Goal: Information Seeking & Learning: Learn about a topic

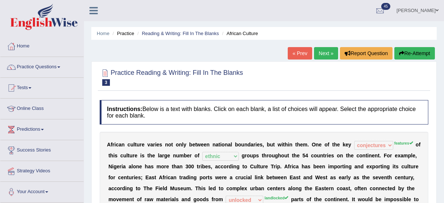
select select "conjectures"
select select "ethnic"
select select "unlocked"
select select "characterize"
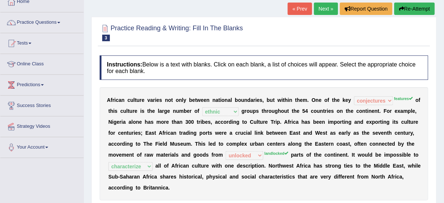
scroll to position [29, 0]
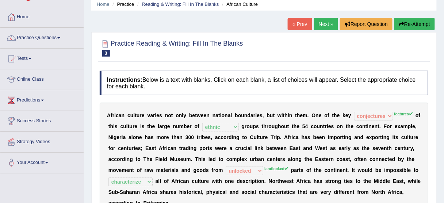
click at [401, 23] on icon "button" at bounding box center [401, 24] width 5 height 5
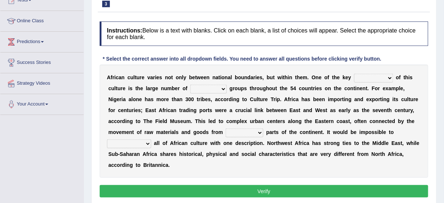
click at [387, 77] on select "conjectures features issues doubts" at bounding box center [373, 78] width 39 height 9
select select "features"
click at [354, 74] on select "conjectures features issues doubts" at bounding box center [373, 78] width 39 height 9
click at [213, 85] on select "ethic ethnic eugenic epic" at bounding box center [208, 89] width 36 height 9
select select "ethnic"
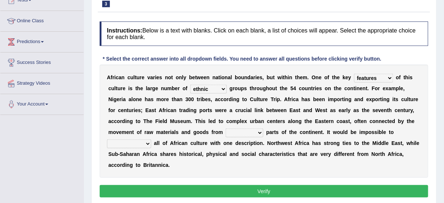
click at [190, 85] on select "ethic ethnic eugenic epic" at bounding box center [208, 89] width 36 height 9
click at [236, 132] on select "forelocked interlocked unlocked landlocked" at bounding box center [244, 132] width 38 height 9
select select "landlocked"
click at [225, 128] on select "forelocked interlocked unlocked landlocked" at bounding box center [244, 132] width 38 height 9
click at [145, 142] on select "characterize conceptualize symbolize synthesize" at bounding box center [129, 143] width 44 height 9
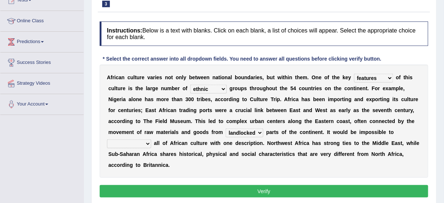
select select "characterize"
click at [107, 139] on select "characterize conceptualize symbolize synthesize" at bounding box center [129, 143] width 44 height 9
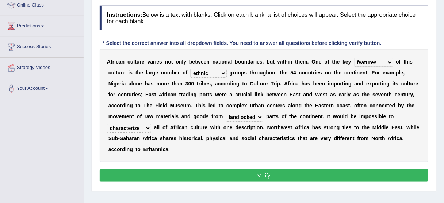
scroll to position [117, 0]
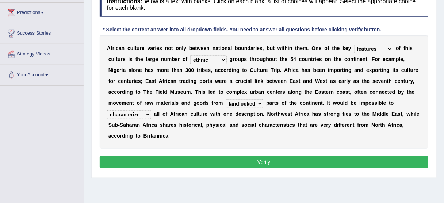
drag, startPoint x: 213, startPoint y: 156, endPoint x: 254, endPoint y: 133, distance: 46.9
click at [254, 133] on div "Instructions: Below is a text with blanks. Click on each blank, a list of choic…" at bounding box center [264, 81] width 332 height 185
click at [262, 156] on button "Verify" at bounding box center [264, 162] width 328 height 12
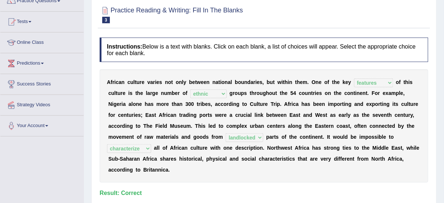
scroll to position [0, 0]
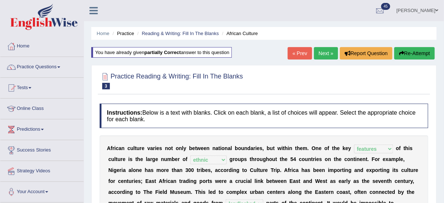
click at [328, 55] on link "Next »" at bounding box center [326, 53] width 24 height 12
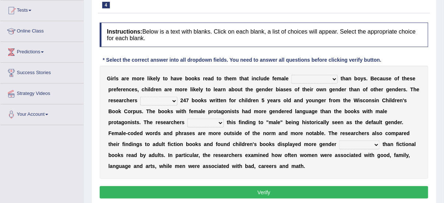
scroll to position [88, 0]
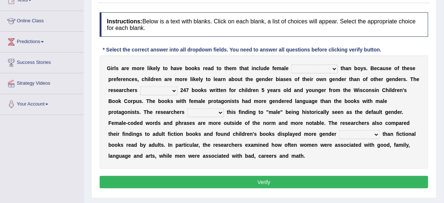
click at [316, 68] on select "protagonists cosmogonists agonists expressionists" at bounding box center [314, 69] width 46 height 9
click at [173, 88] on select "hydrolyzed paralyzed catalyzed analyzed" at bounding box center [158, 90] width 37 height 9
select select "analyzed"
click at [140, 86] on select "hydrolyzed paralyzed catalyzed analyzed" at bounding box center [158, 90] width 37 height 9
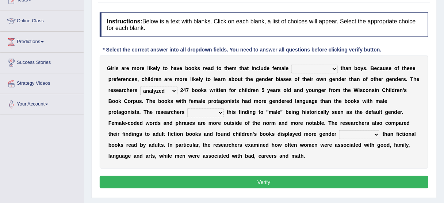
click at [205, 113] on select "contribute tribute distribute attribute" at bounding box center [205, 112] width 36 height 9
click at [321, 65] on select "protagonists cosmogonists agonists expressionists" at bounding box center [314, 69] width 46 height 9
select select "protagonists"
click at [291, 65] on select "protagonists cosmogonists agonists expressionists" at bounding box center [314, 69] width 46 height 9
click at [209, 109] on select "contribute tribute distribute attribute" at bounding box center [205, 112] width 36 height 9
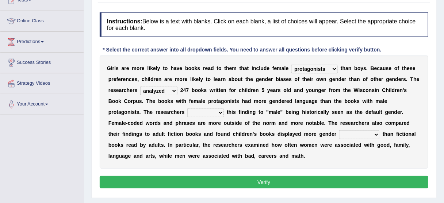
select select "attribute"
click at [187, 108] on select "contribute tribute distribute attribute" at bounding box center [205, 112] width 36 height 9
click at [346, 130] on select "stereotypes teletypes prototypes electrotypes" at bounding box center [359, 134] width 40 height 9
select select "stereotypes"
click at [339, 130] on select "stereotypes teletypes prototypes electrotypes" at bounding box center [359, 134] width 40 height 9
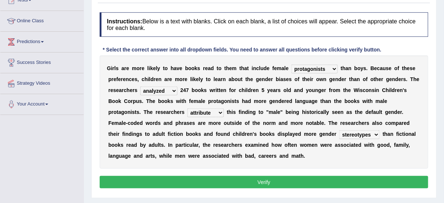
click at [225, 177] on button "Verify" at bounding box center [264, 182] width 328 height 12
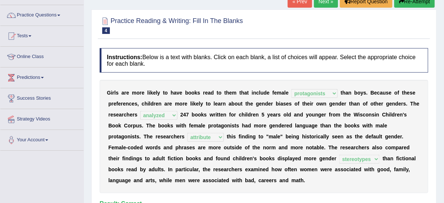
scroll to position [0, 0]
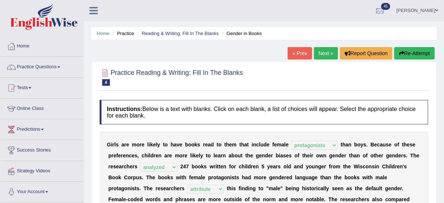
click at [323, 55] on link "Next »" at bounding box center [326, 53] width 24 height 12
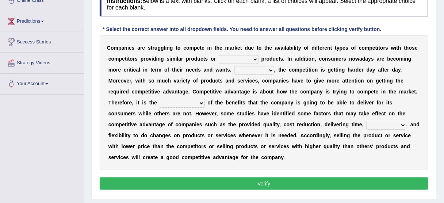
scroll to position [117, 0]
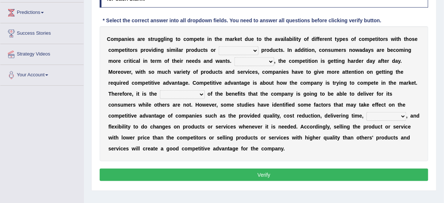
click at [252, 47] on select "constitution restitution substitution institution" at bounding box center [239, 50] width 40 height 9
select select "substitution"
click at [219, 46] on select "constitution restitution substitution institution" at bounding box center [239, 50] width 40 height 9
click at [261, 66] on div "C o m p a n i e s a r e s t r u g g l i n g t o c o m p e t e i n t h e m a r k…" at bounding box center [264, 93] width 328 height 135
click at [261, 62] on select "However Instead Additionally Therefore" at bounding box center [254, 61] width 40 height 9
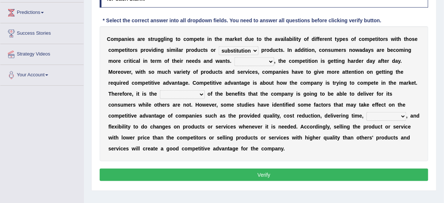
select select "Therefore"
click at [234, 57] on select "However Instead Additionally Therefore" at bounding box center [254, 61] width 40 height 9
click at [194, 92] on select "dissemination ordination determination incarnation" at bounding box center [182, 94] width 45 height 9
select select "determination"
click at [160, 90] on select "dissemination ordination determination incarnation" at bounding box center [182, 94] width 45 height 9
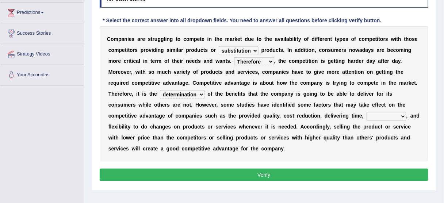
click at [377, 112] on select "captivation aggregation deprivation innovation" at bounding box center [386, 116] width 40 height 9
select select "aggregation"
click at [366, 112] on select "captivation aggregation deprivation innovation" at bounding box center [386, 116] width 40 height 9
click at [349, 171] on button "Verify" at bounding box center [264, 175] width 328 height 12
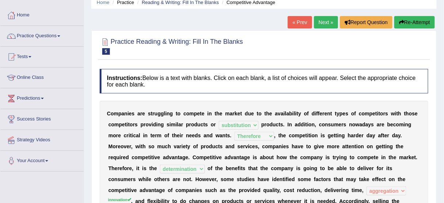
scroll to position [29, 0]
